Goal: Task Accomplishment & Management: Complete application form

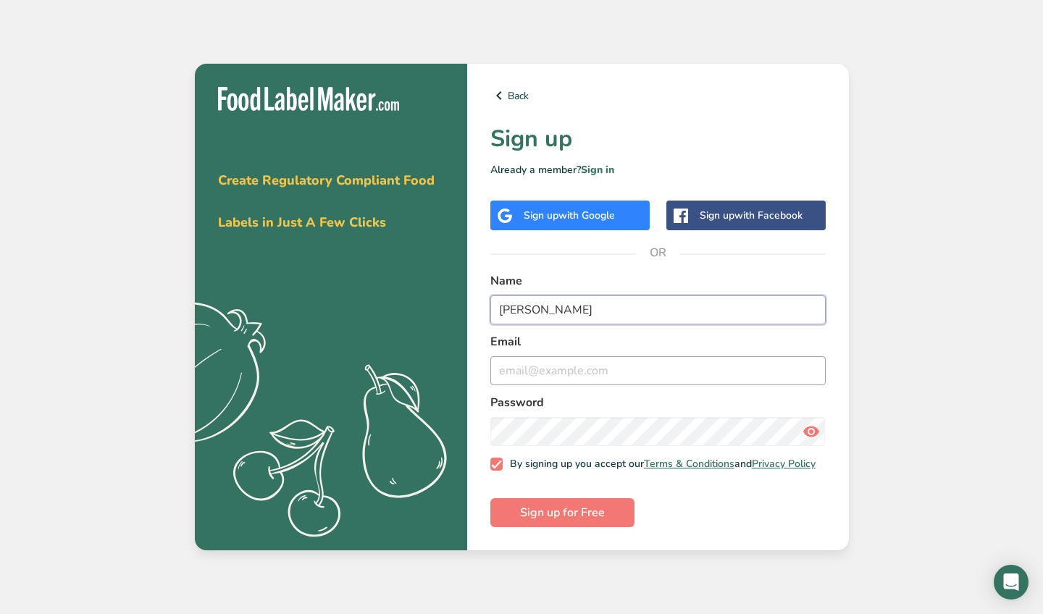
type input "[PERSON_NAME]"
click at [670, 406] on label "Password" at bounding box center [657, 402] width 335 height 17
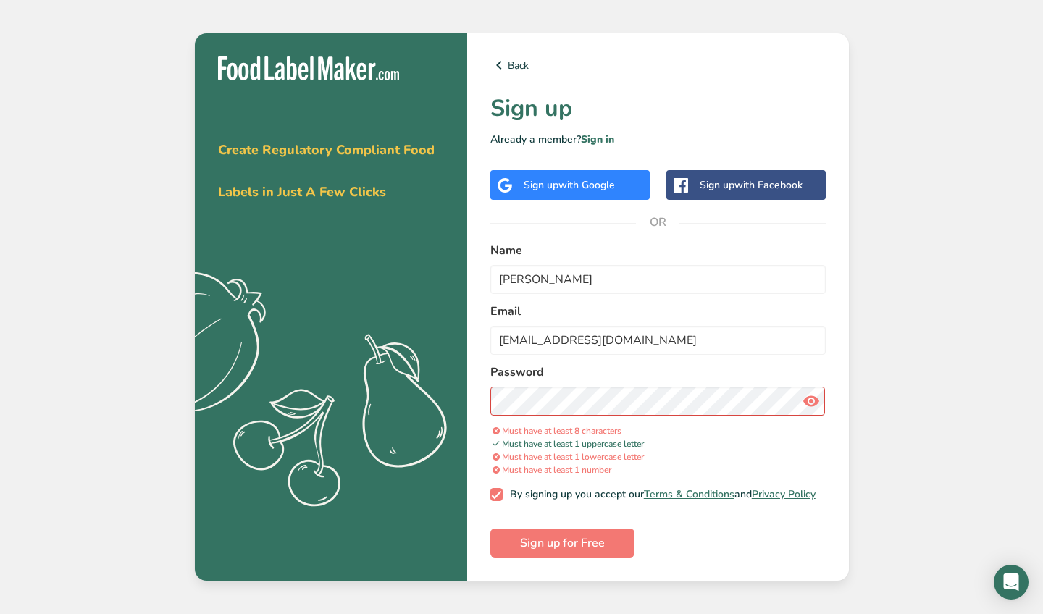
click at [814, 401] on icon at bounding box center [810, 401] width 17 height 26
click at [699, 337] on input "[EMAIL_ADDRESS][DOMAIN_NAME]" at bounding box center [657, 340] width 335 height 29
type input "[EMAIL_ADDRESS][DOMAIN_NAME]"
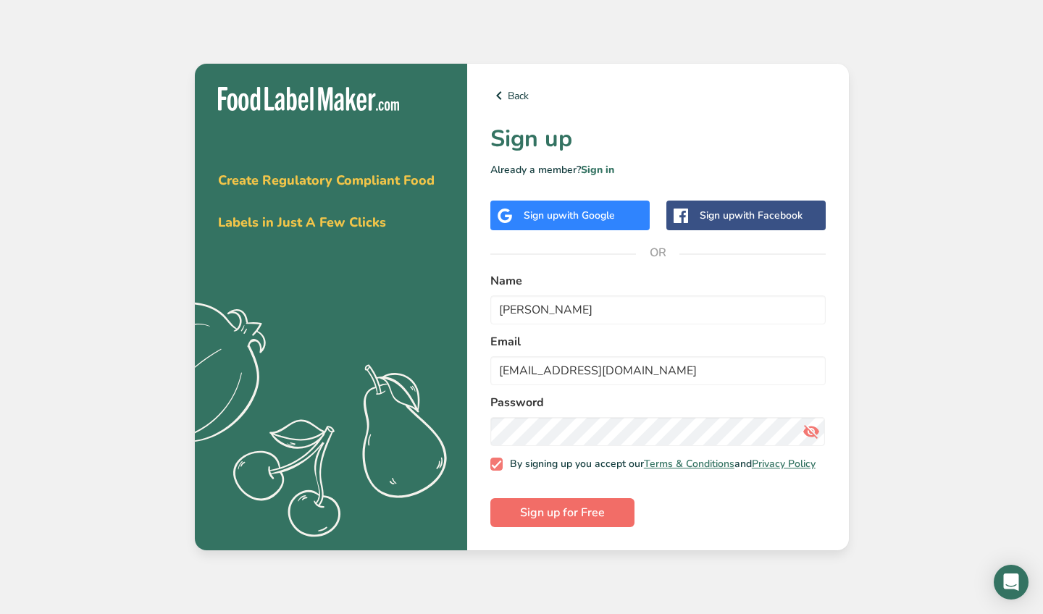
click at [605, 522] on button "Sign up for Free" at bounding box center [562, 512] width 144 height 29
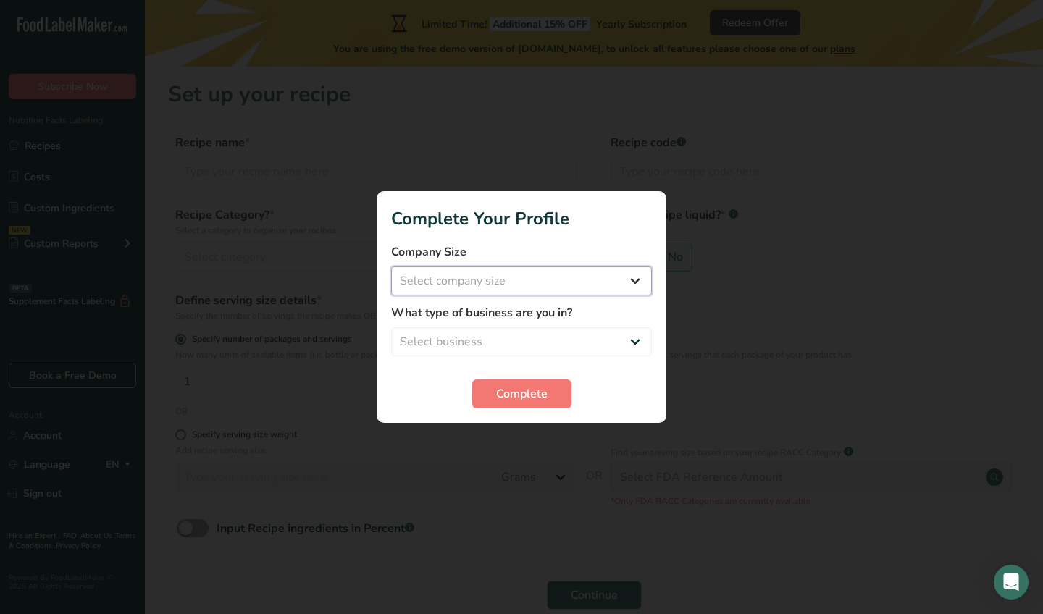
select select "1"
click at [551, 325] on div "What type of business are you in? Select business Packaged Food Manufacturer Re…" at bounding box center [521, 330] width 261 height 52
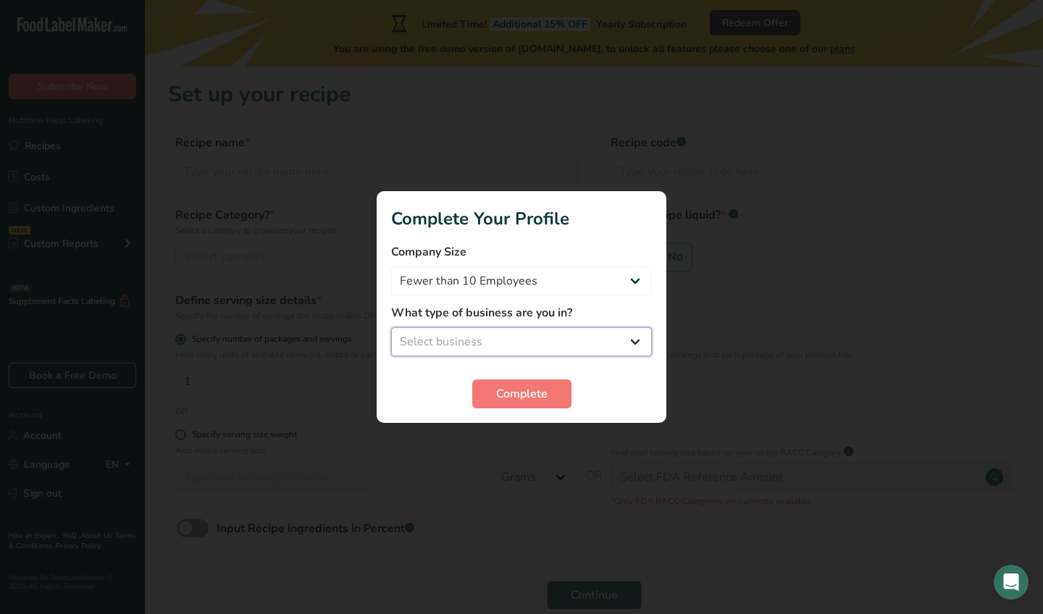
select select "1"
click at [512, 409] on section "Complete Your Profile Company Size Fewer than 10 Employees 10 to 50 Employees 5…" at bounding box center [522, 307] width 290 height 232
click at [526, 388] on span "Complete" at bounding box center [521, 393] width 51 height 17
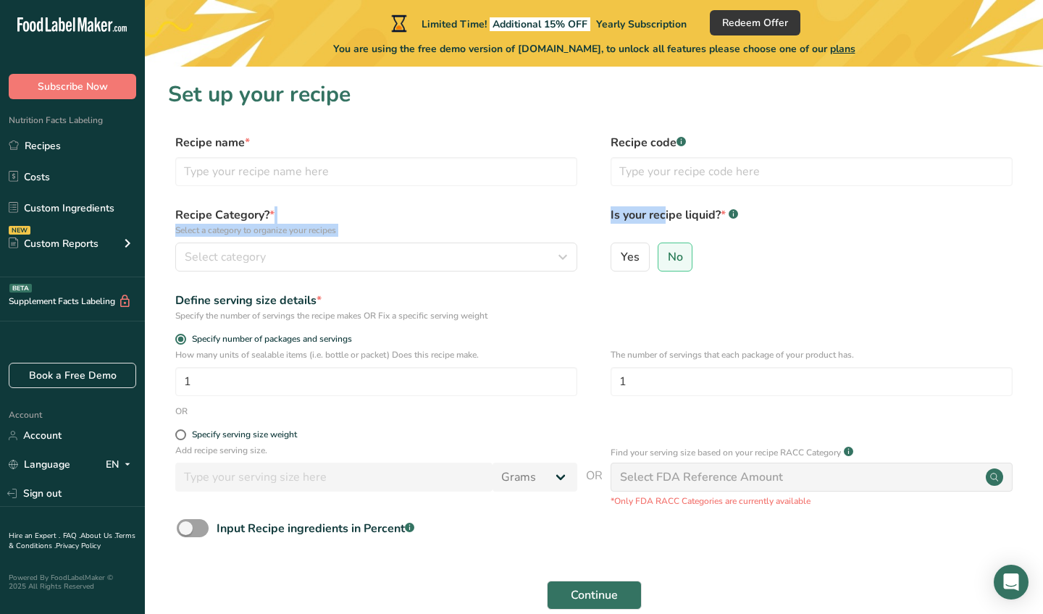
drag, startPoint x: 385, startPoint y: 222, endPoint x: 388, endPoint y: 232, distance: 9.9
click at [370, 253] on div "Recipe Category? * Select a category to organize your recipes Select category S…" at bounding box center [376, 238] width 402 height 65
click at [92, 26] on icon at bounding box center [91, 26] width 6 height 11
click at [93, 27] on icon at bounding box center [91, 26] width 6 height 11
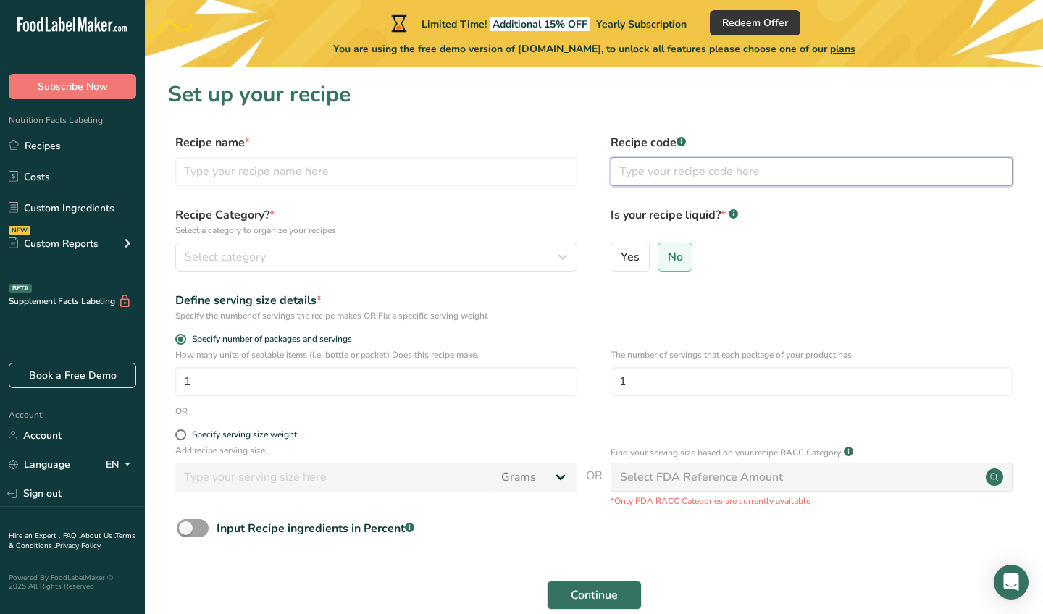
click at [739, 163] on input "text" at bounding box center [812, 171] width 402 height 29
click at [598, 596] on span "Continue" at bounding box center [594, 595] width 47 height 17
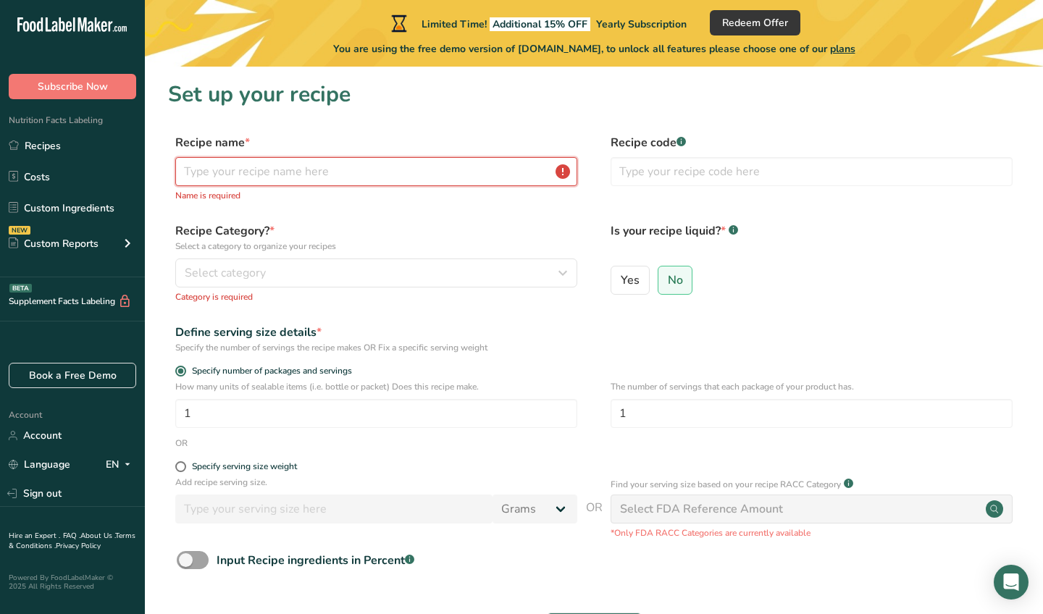
click at [488, 168] on input "text" at bounding box center [376, 171] width 402 height 29
click at [566, 170] on input "text" at bounding box center [376, 171] width 402 height 29
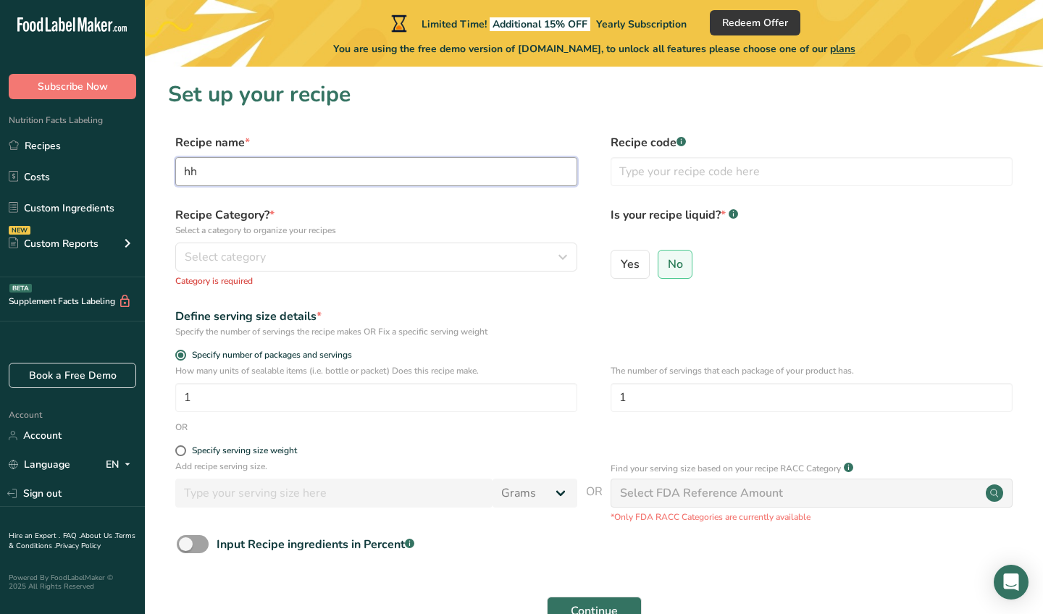
type input "h"
type input "Banana Chips"
click at [546, 268] on button "Select category" at bounding box center [376, 257] width 402 height 29
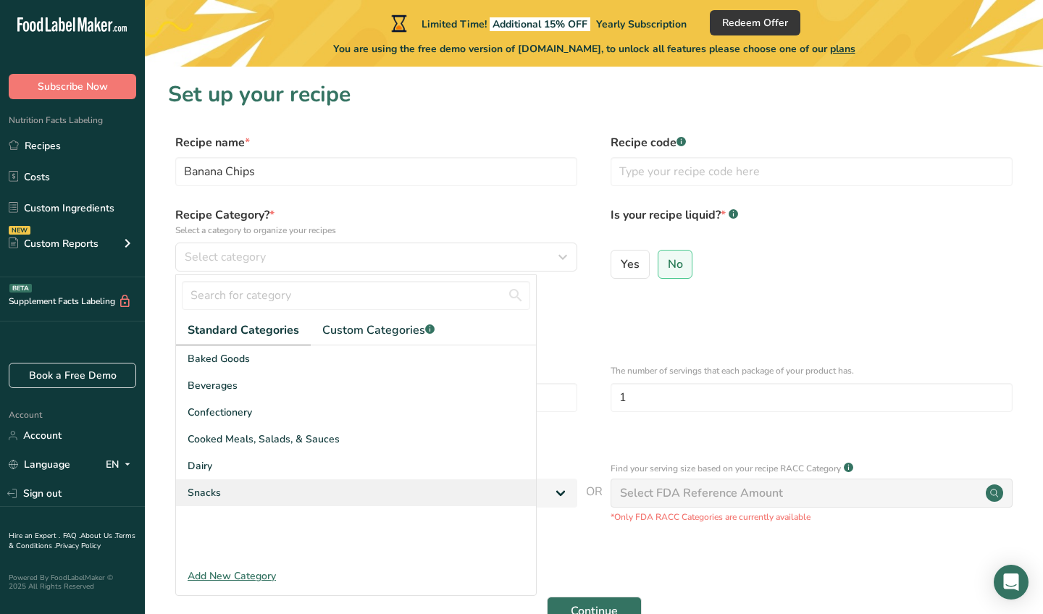
click at [326, 495] on div "Snacks" at bounding box center [356, 492] width 360 height 27
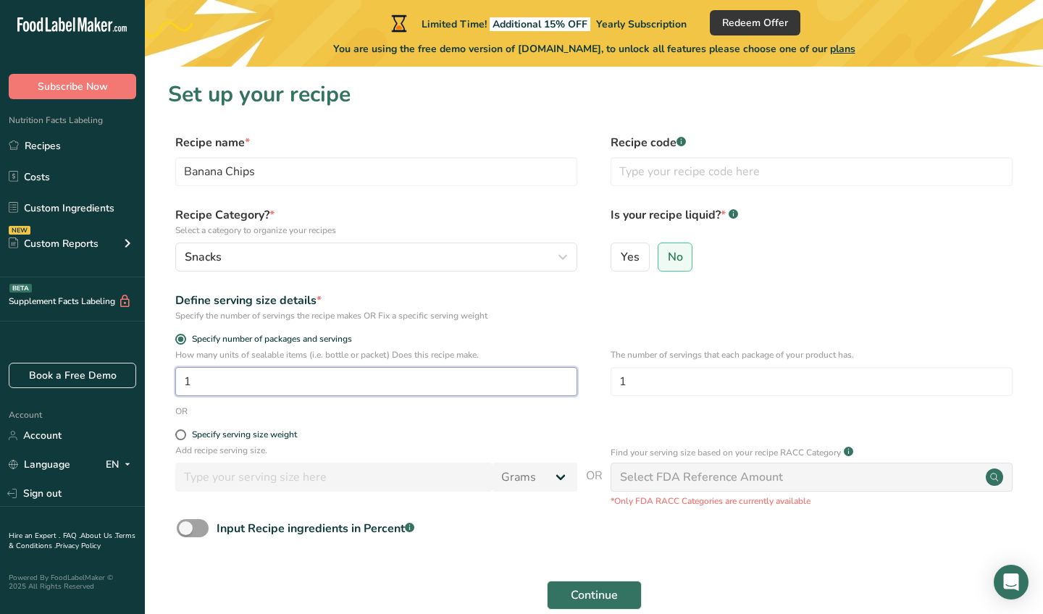
click at [411, 382] on input "1" at bounding box center [376, 381] width 402 height 29
type input "1"
type input "9"
click at [183, 434] on span at bounding box center [180, 434] width 11 height 11
click at [183, 434] on input "Specify serving size weight" at bounding box center [179, 434] width 9 height 9
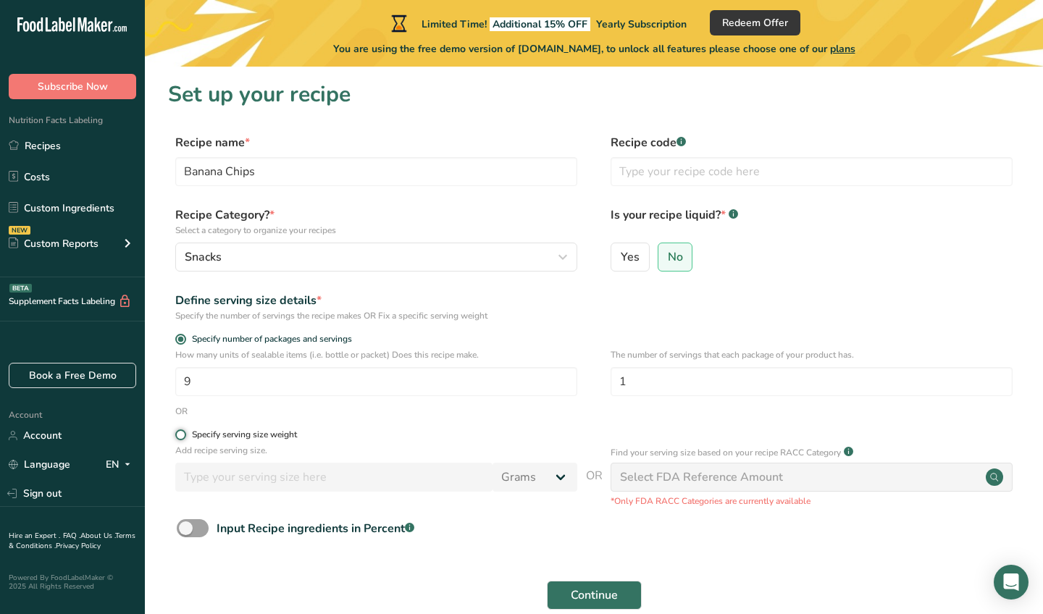
radio input "true"
radio input "false"
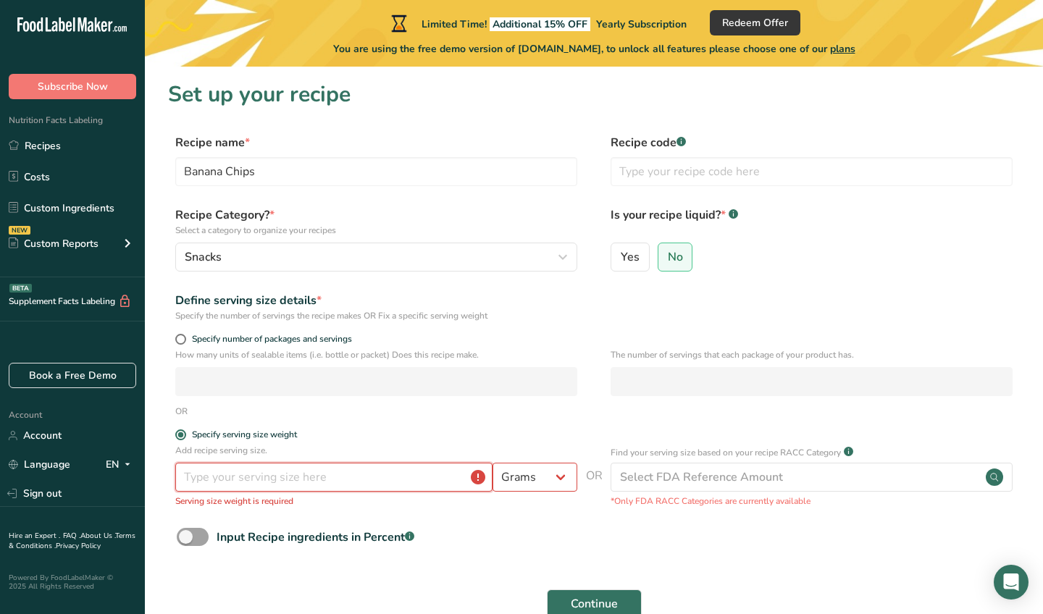
click at [265, 484] on input "number" at bounding box center [333, 477] width 317 height 29
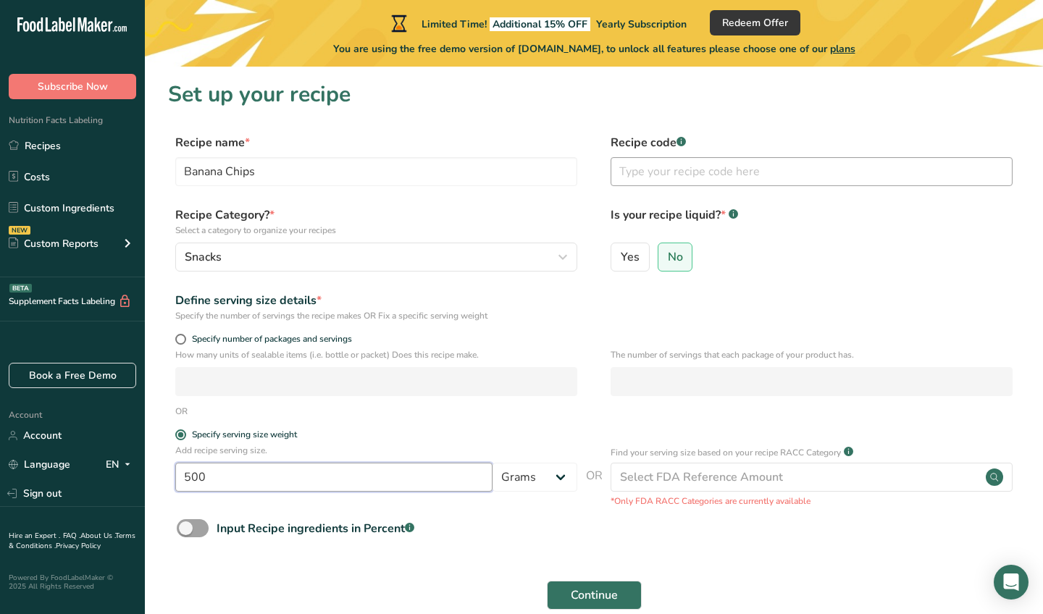
type input "500"
click at [789, 182] on input "text" at bounding box center [812, 171] width 402 height 29
click at [642, 254] on label "Yes" at bounding box center [630, 257] width 39 height 29
click at [621, 254] on input "Yes" at bounding box center [615, 256] width 9 height 9
radio input "true"
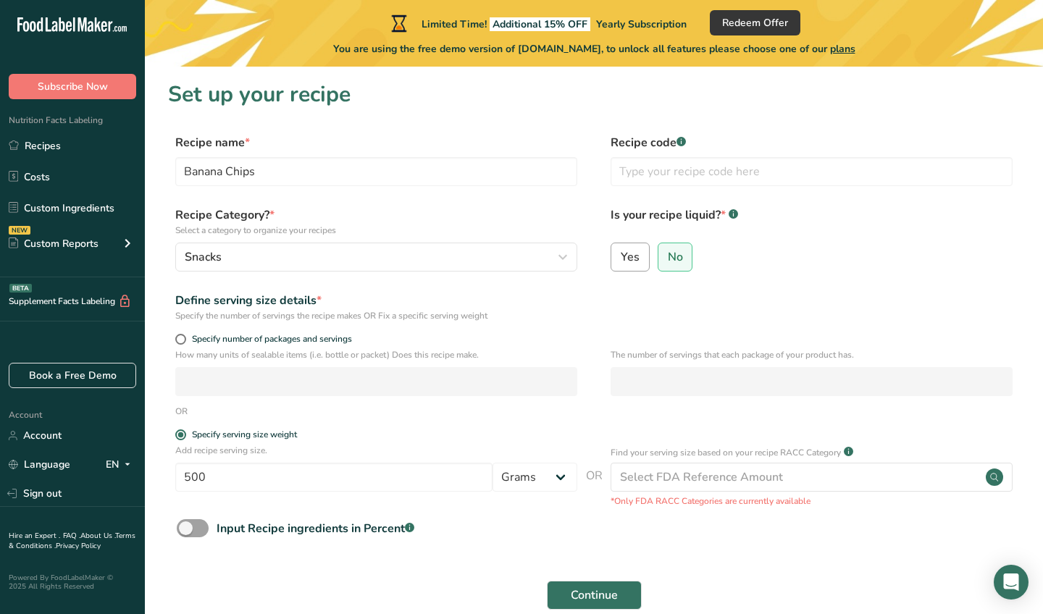
radio input "false"
select select "22"
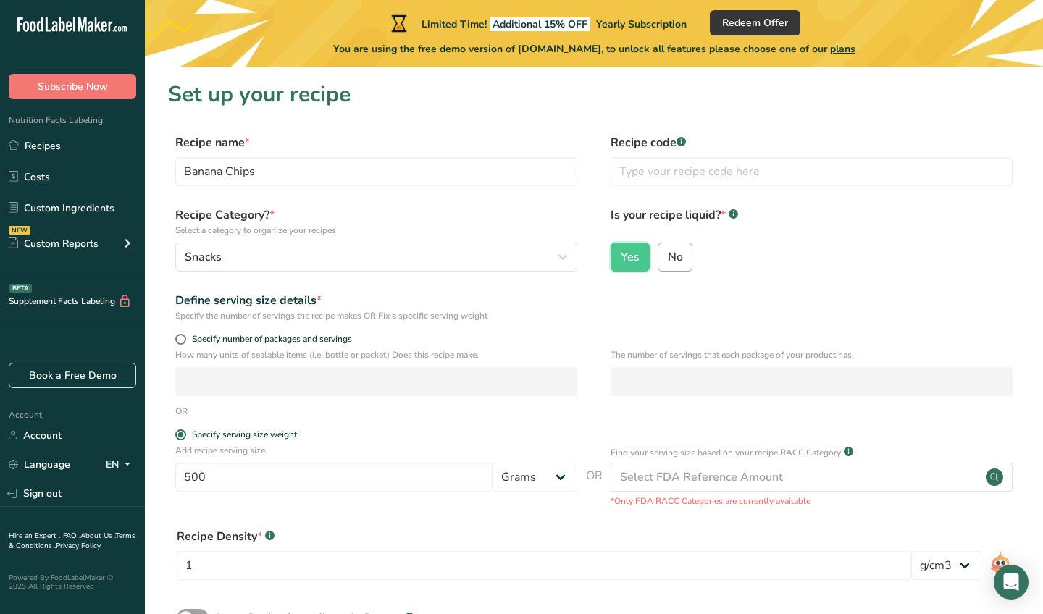
click at [668, 256] on span "No" at bounding box center [675, 257] width 15 height 14
click at [668, 256] on input "No" at bounding box center [662, 256] width 9 height 9
radio input "true"
radio input "false"
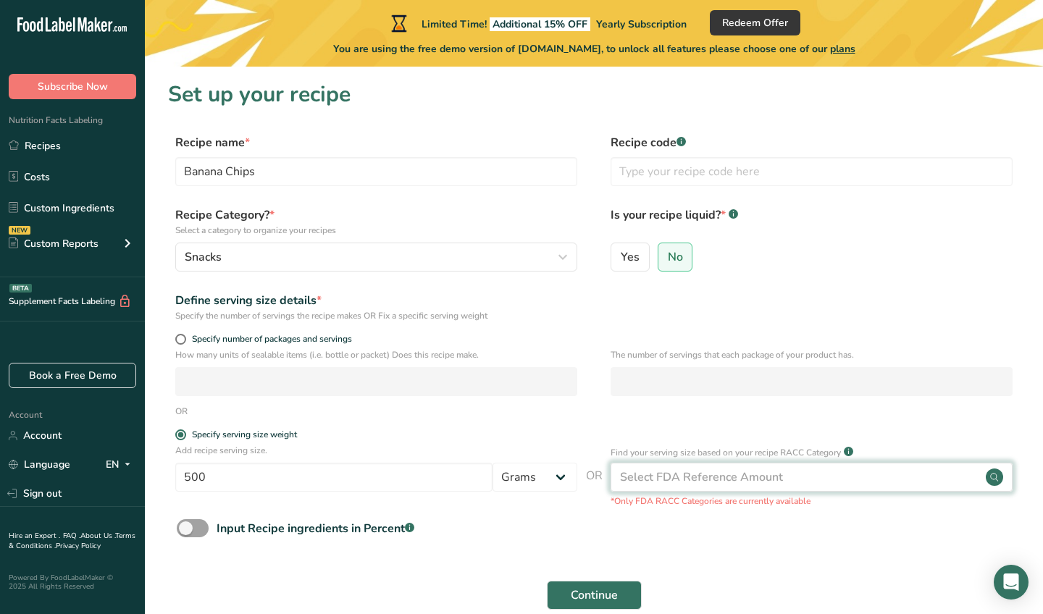
click at [724, 474] on div "Select FDA Reference Amount" at bounding box center [701, 477] width 163 height 17
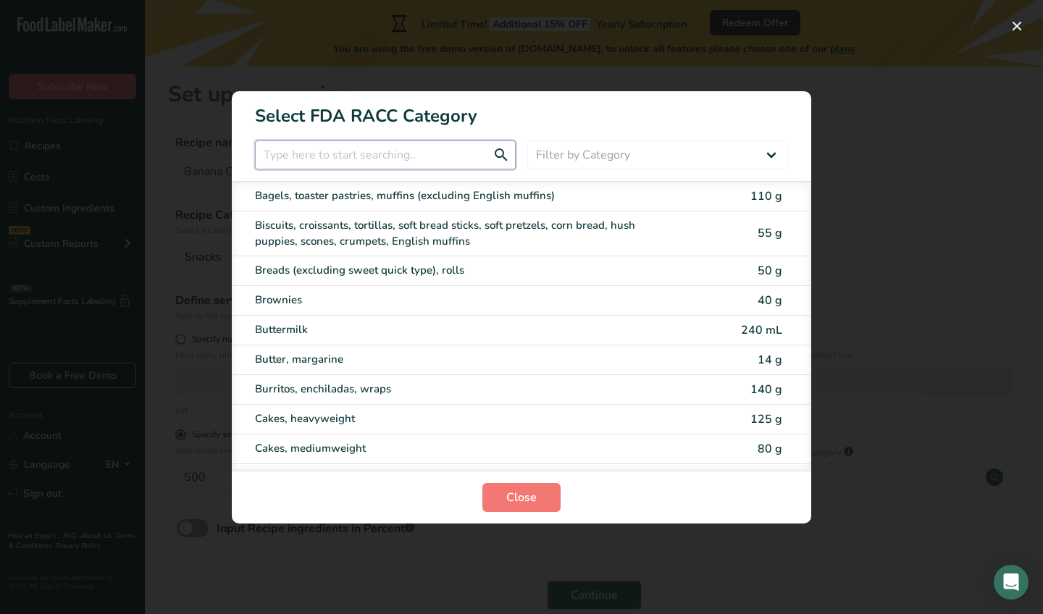
click at [474, 159] on input "RACC Category Selection Modal" at bounding box center [385, 154] width 261 height 29
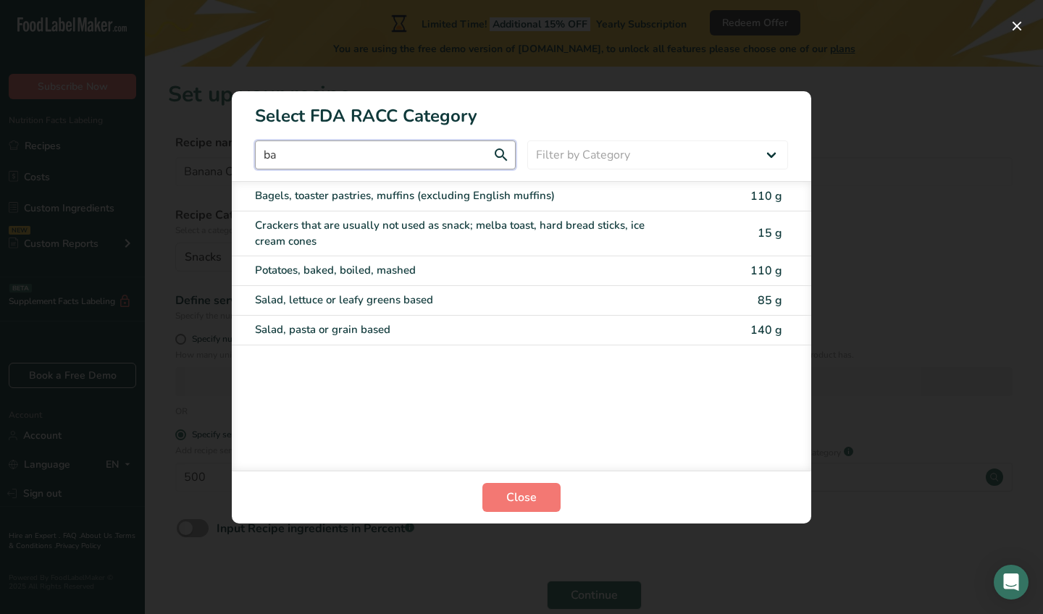
type input "b"
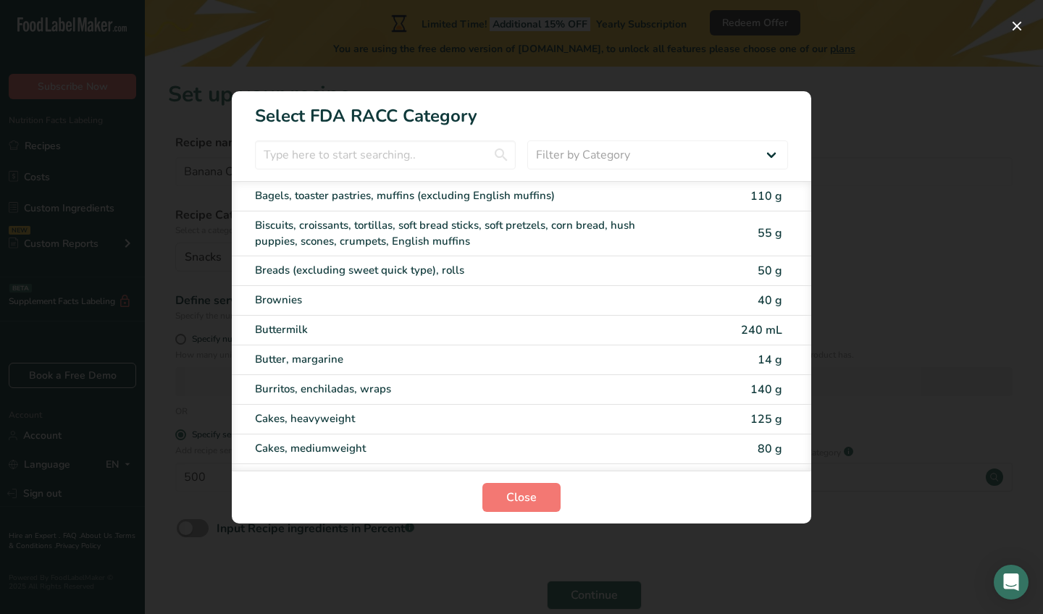
click at [887, 177] on div "RACC Category Selection Modal" at bounding box center [521, 307] width 1043 height 614
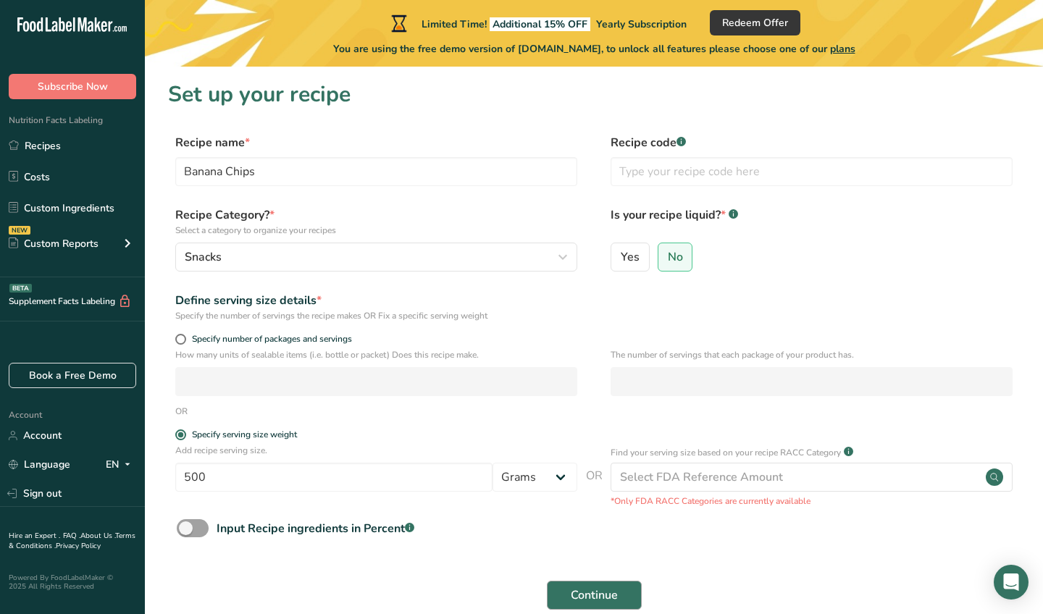
click at [597, 584] on button "Continue" at bounding box center [594, 595] width 95 height 29
